Goal: Task Accomplishment & Management: Manage account settings

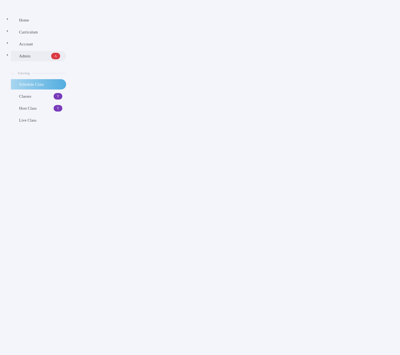
click at [20, 57] on span "Admin" at bounding box center [34, 56] width 30 height 6
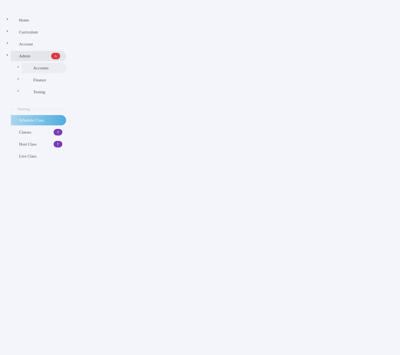
click at [33, 69] on span "Accounts" at bounding box center [47, 68] width 29 height 6
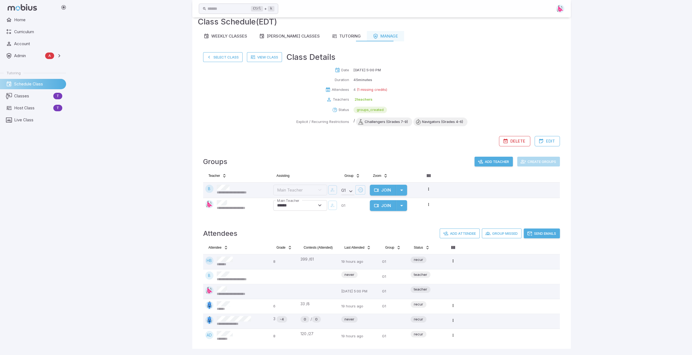
drag, startPoint x: 217, startPoint y: 56, endPoint x: 221, endPoint y: 56, distance: 4.6
click at [217, 56] on button "Select Class" at bounding box center [222, 57] width 39 height 10
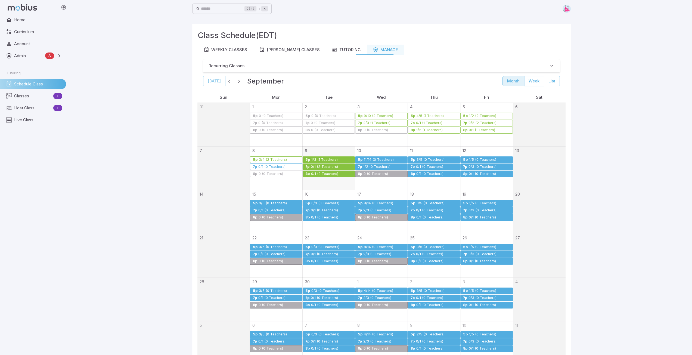
click at [323, 165] on div "0/1 (2 Teachers)" at bounding box center [325, 167] width 28 height 4
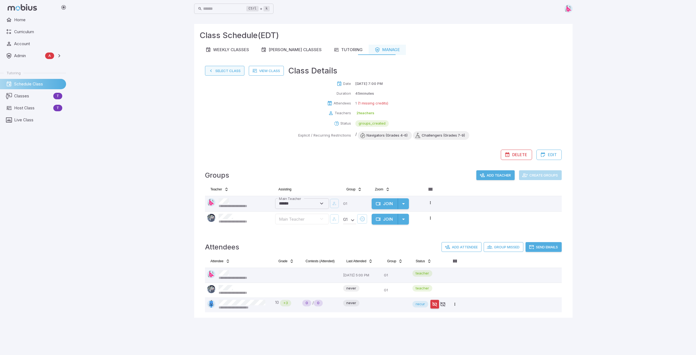
click at [225, 72] on button "Select Class" at bounding box center [224, 71] width 39 height 10
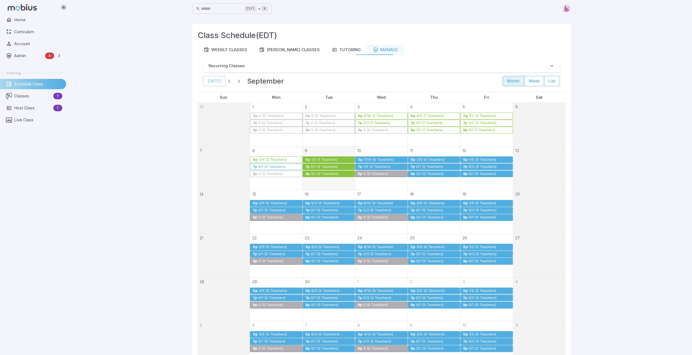
click at [323, 174] on div "0/1 (2 Teachers)" at bounding box center [325, 174] width 28 height 4
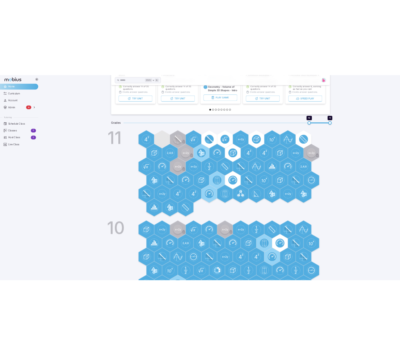
scroll to position [190, 0]
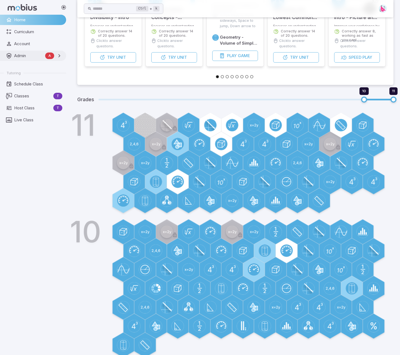
click at [24, 57] on span "Admin" at bounding box center [28, 56] width 29 height 6
click at [26, 69] on span "Accounts" at bounding box center [39, 68] width 48 height 6
